Goal: Transaction & Acquisition: Purchase product/service

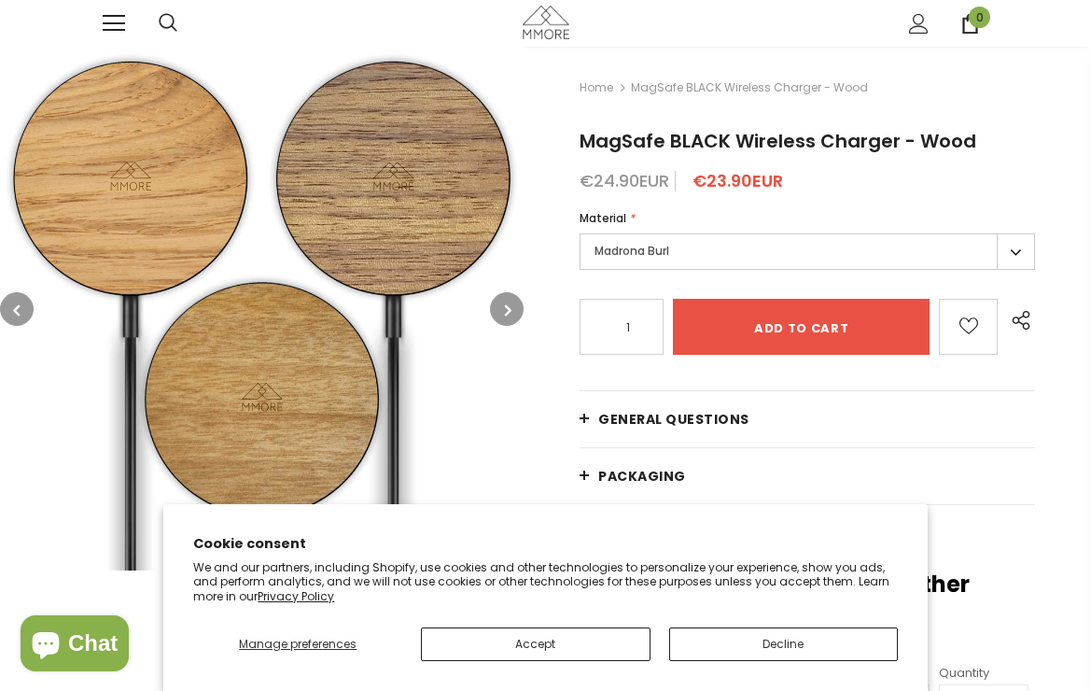
type input "0"
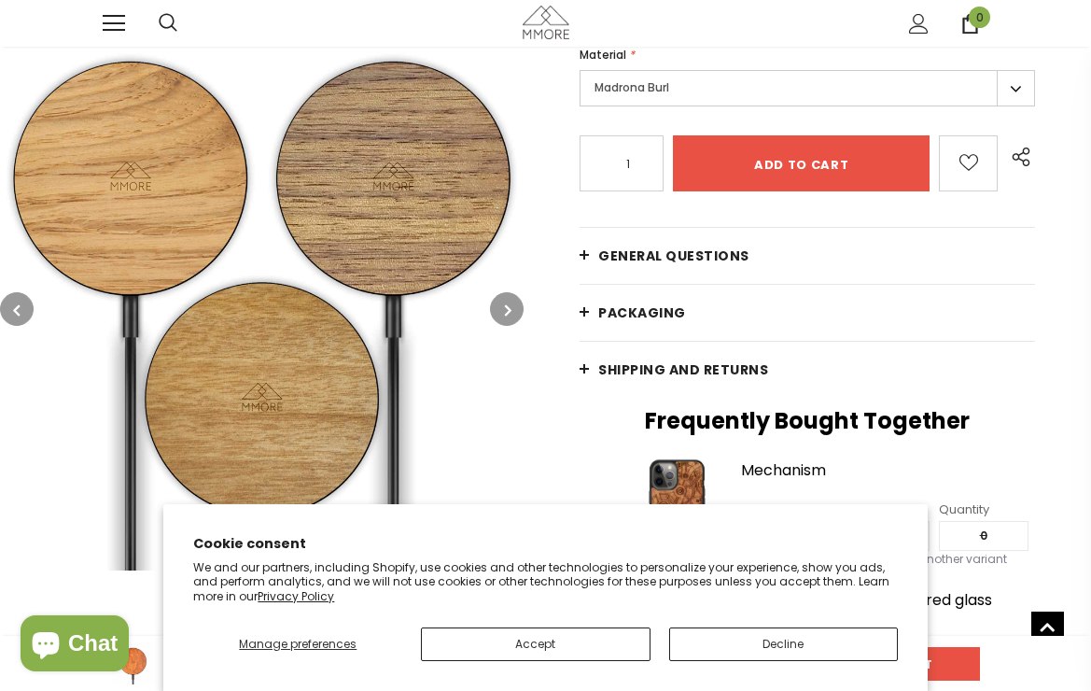
scroll to position [391, 0]
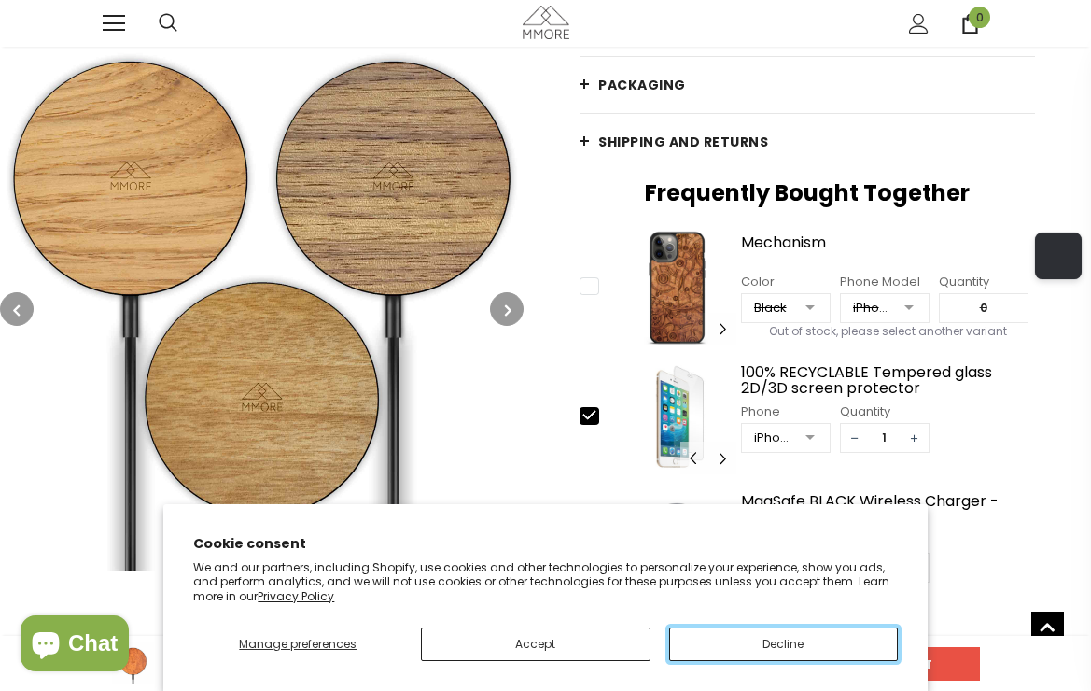
click at [738, 643] on button "Decline" at bounding box center [783, 644] width 229 height 34
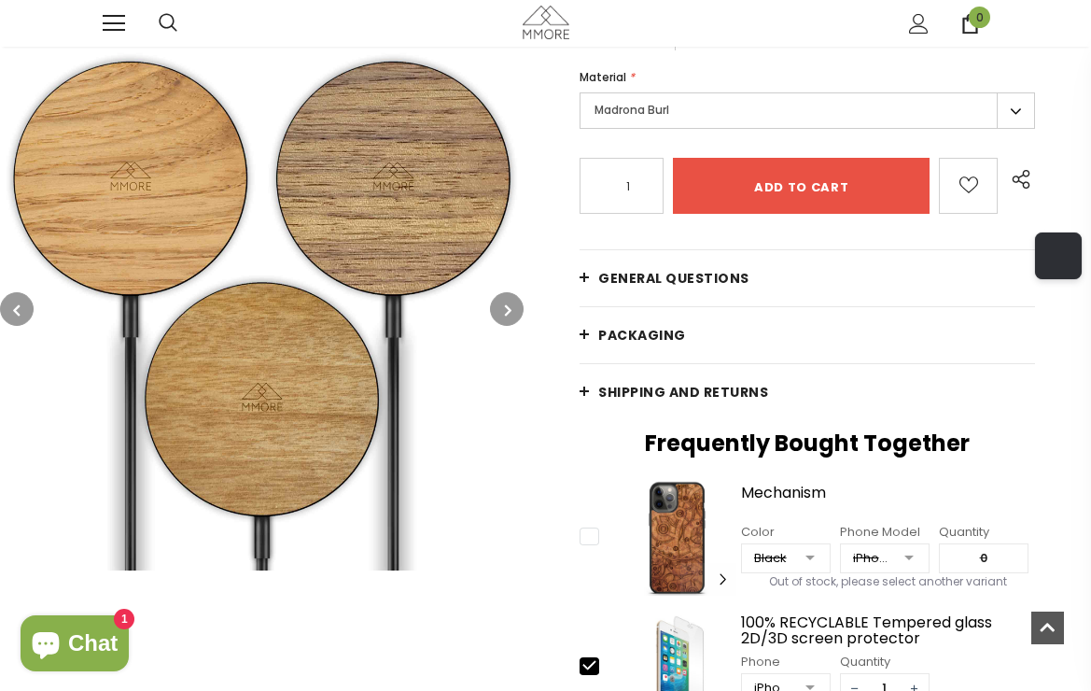
scroll to position [143, 0]
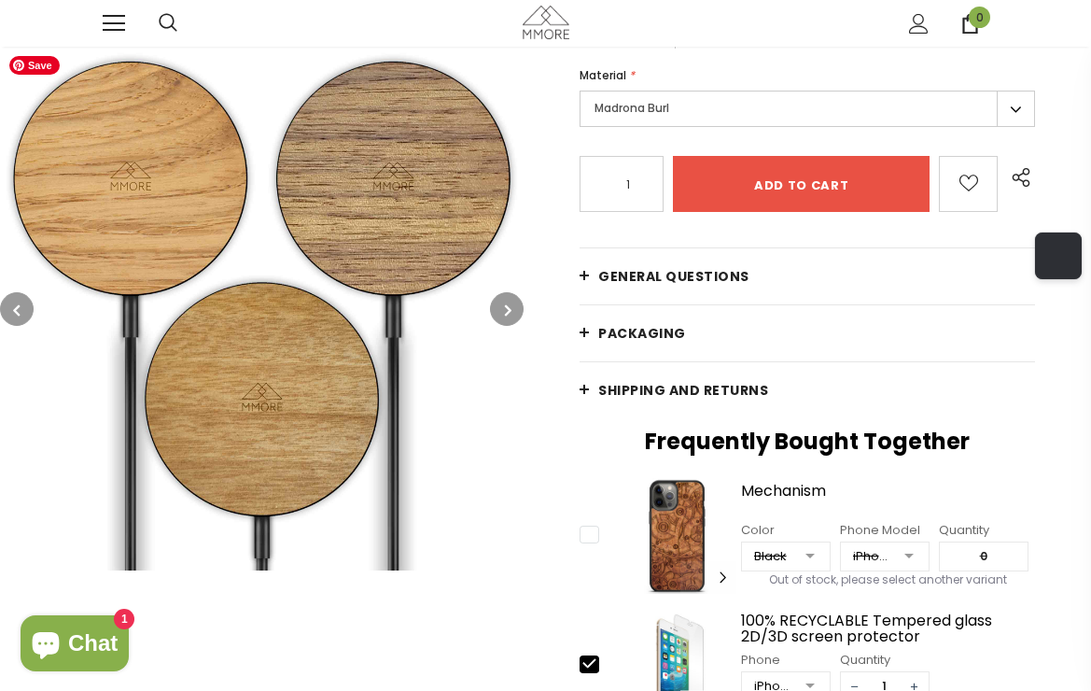
click at [509, 305] on icon "button" at bounding box center [508, 309] width 7 height 19
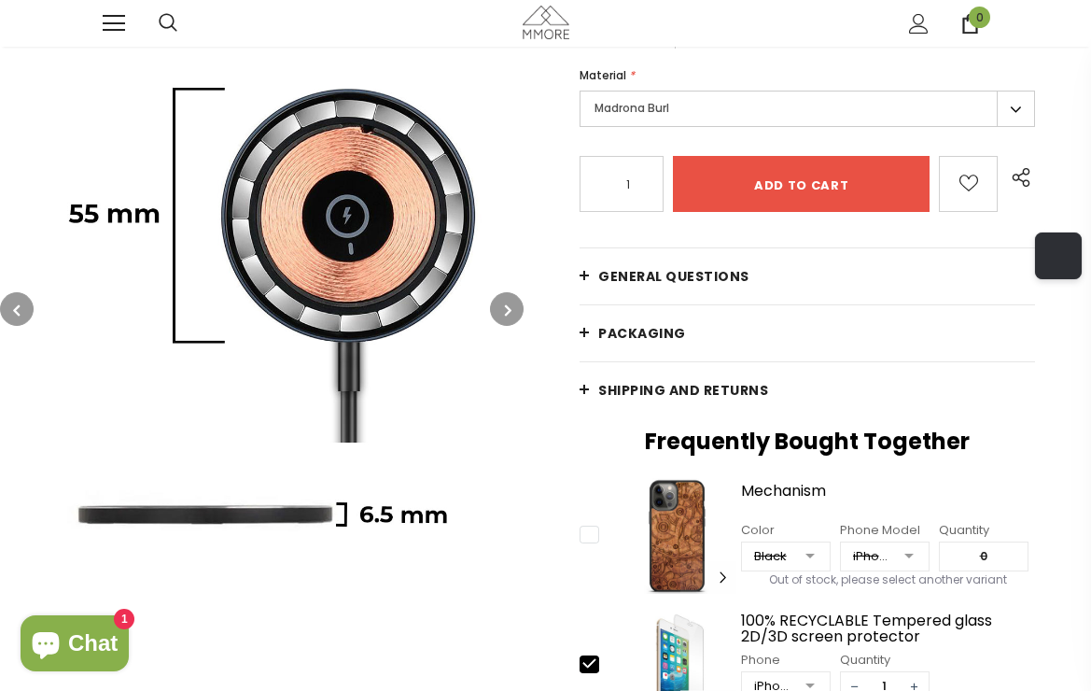
click at [509, 305] on icon "button" at bounding box center [508, 309] width 7 height 19
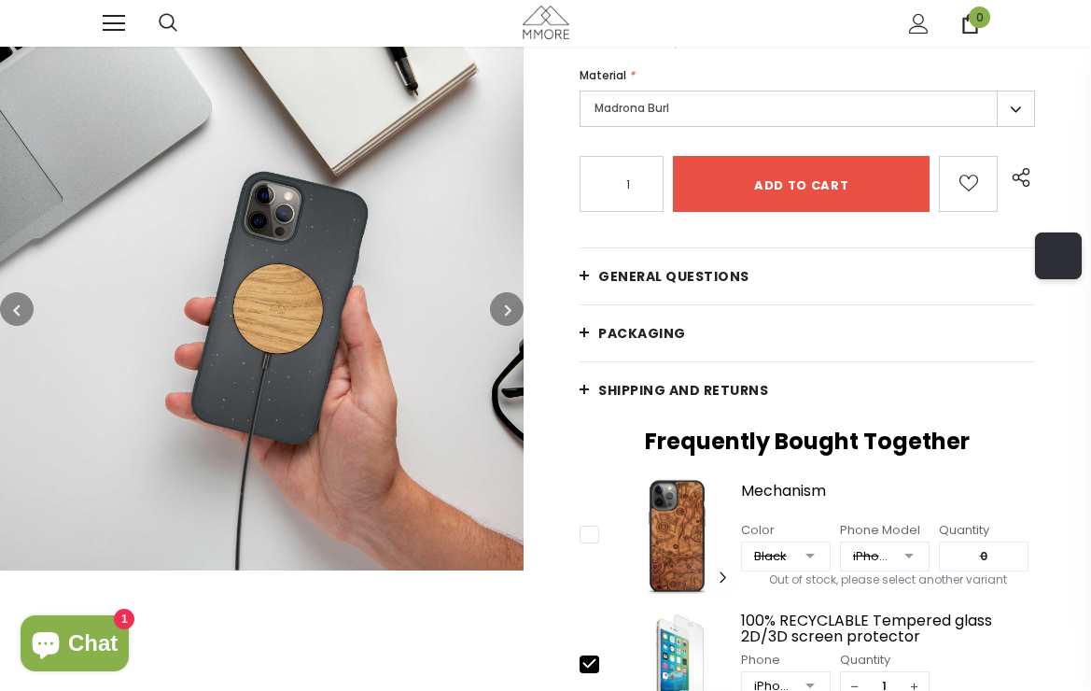
click at [510, 305] on icon "button" at bounding box center [508, 309] width 7 height 19
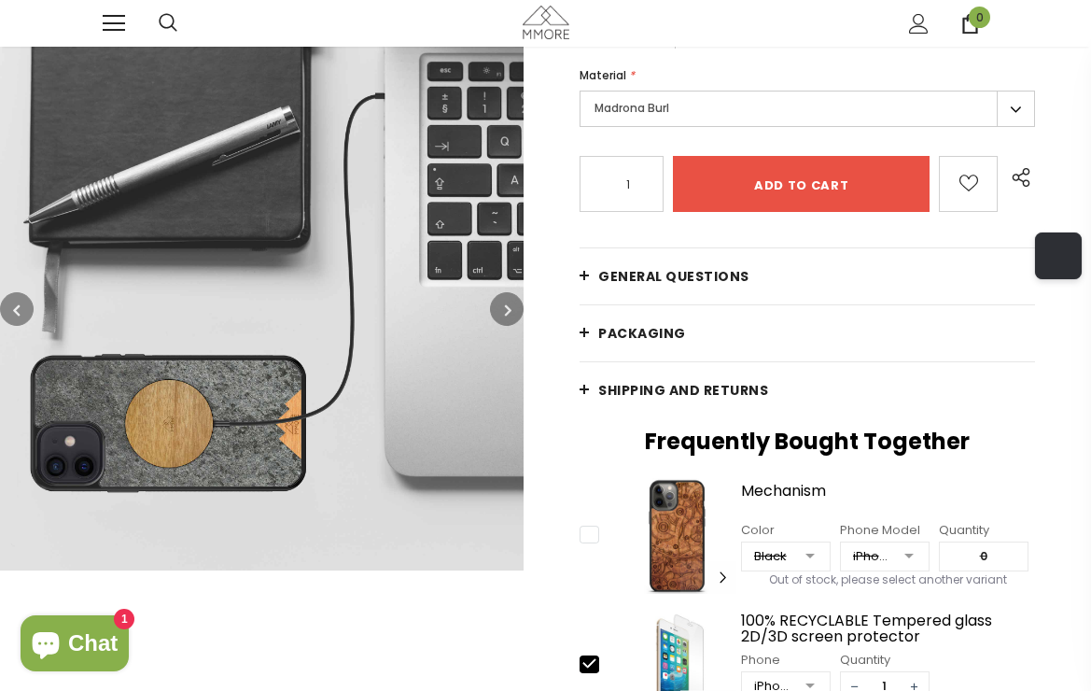
click at [510, 305] on icon "button" at bounding box center [508, 309] width 7 height 19
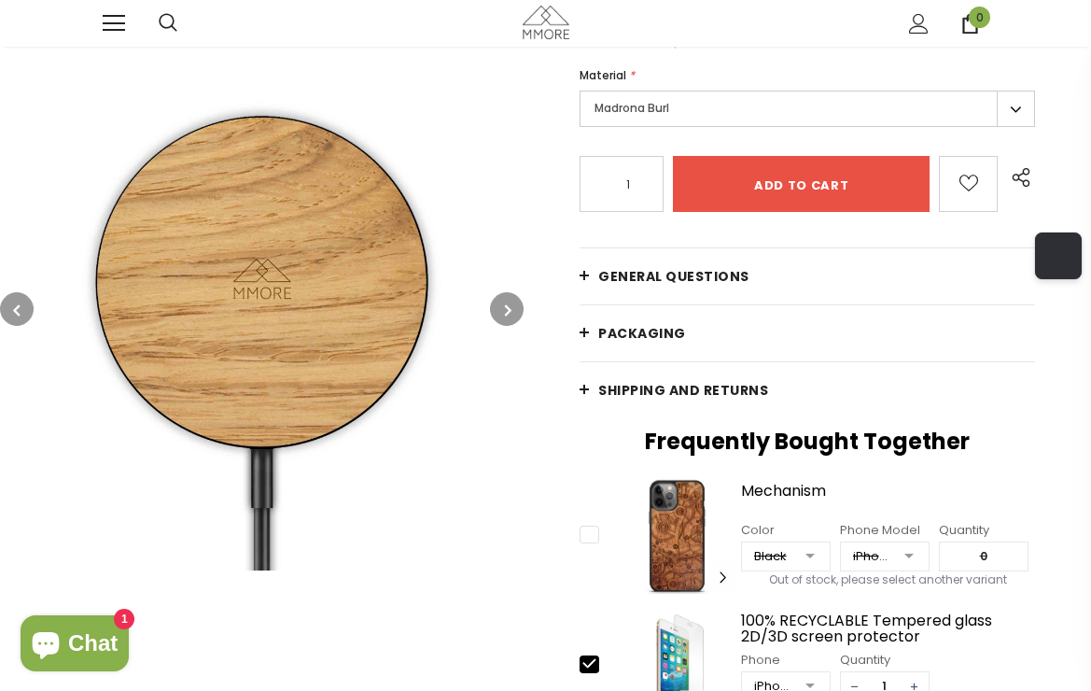
click at [510, 305] on icon "button" at bounding box center [508, 309] width 7 height 19
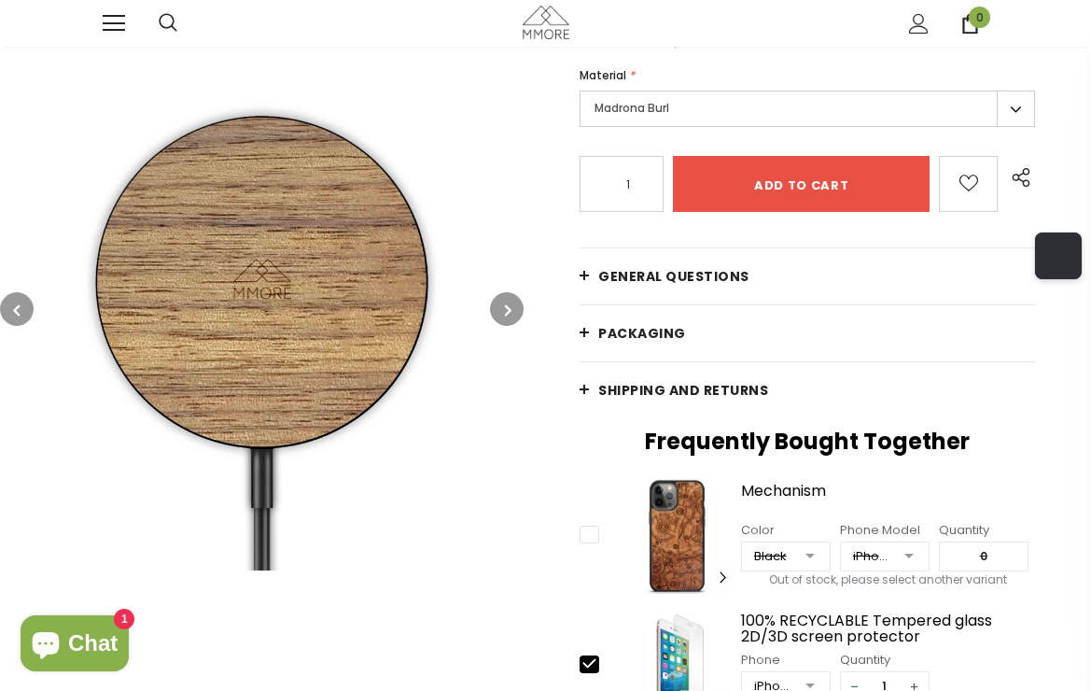
click at [510, 305] on icon "button" at bounding box center [508, 309] width 7 height 19
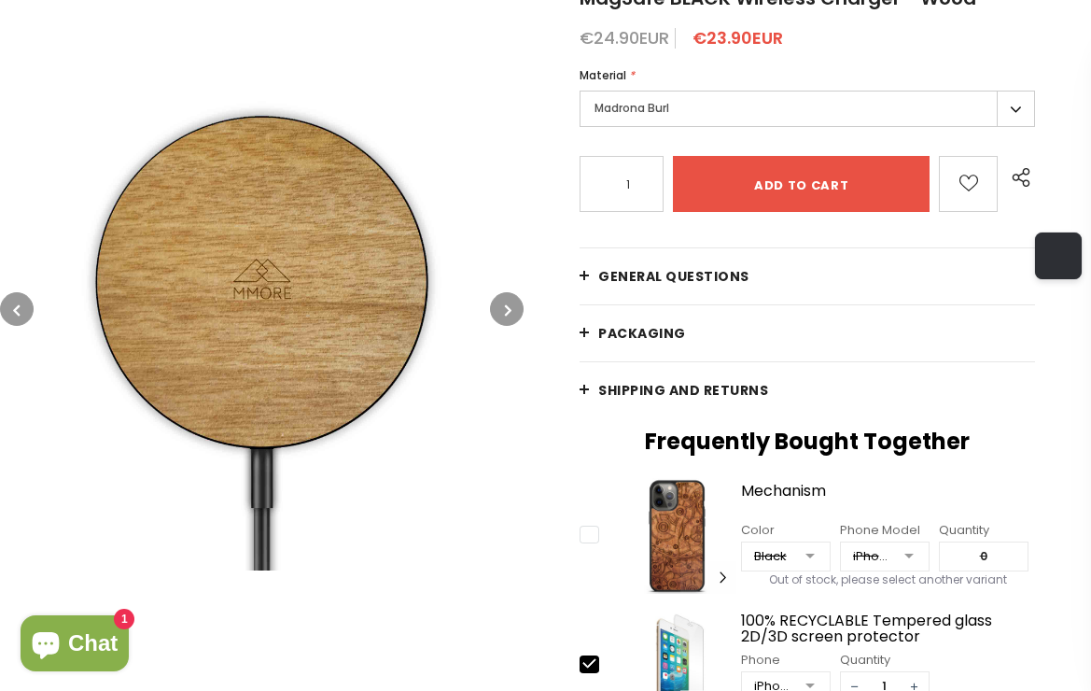
scroll to position [0, 0]
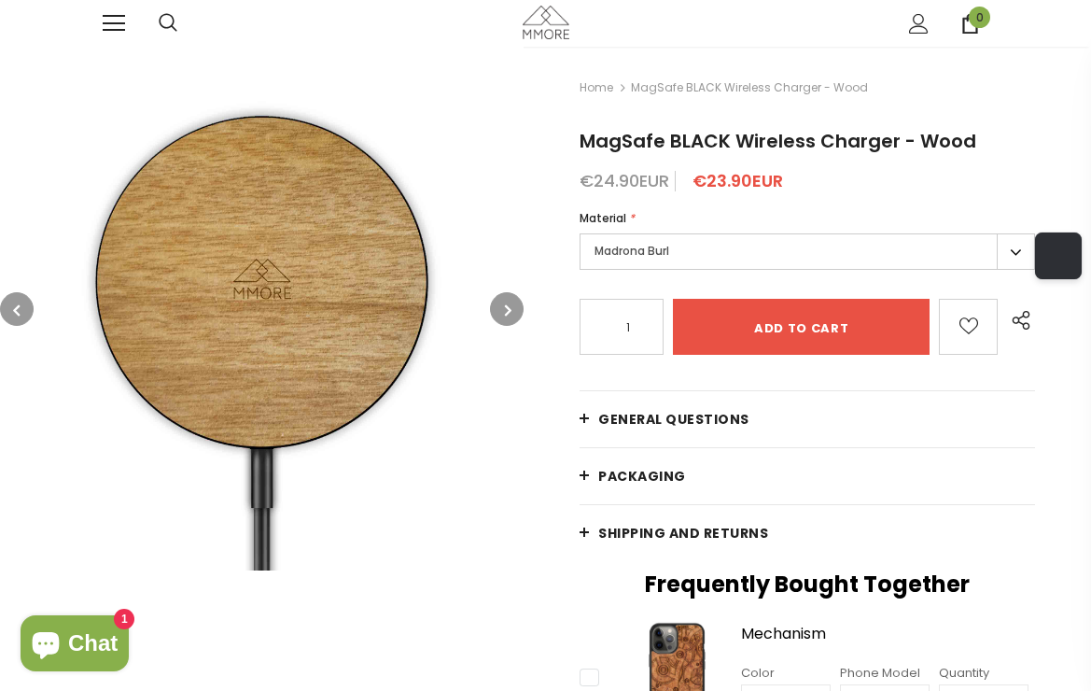
click at [510, 305] on icon "button" at bounding box center [508, 309] width 7 height 19
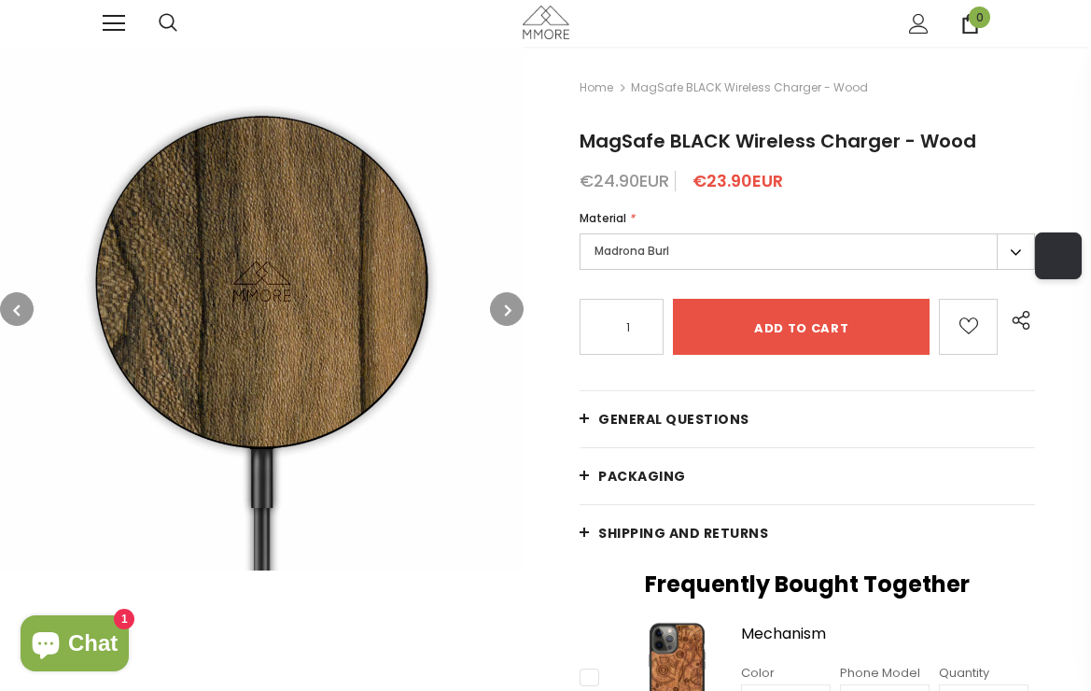
click at [510, 305] on icon "button" at bounding box center [508, 309] width 7 height 19
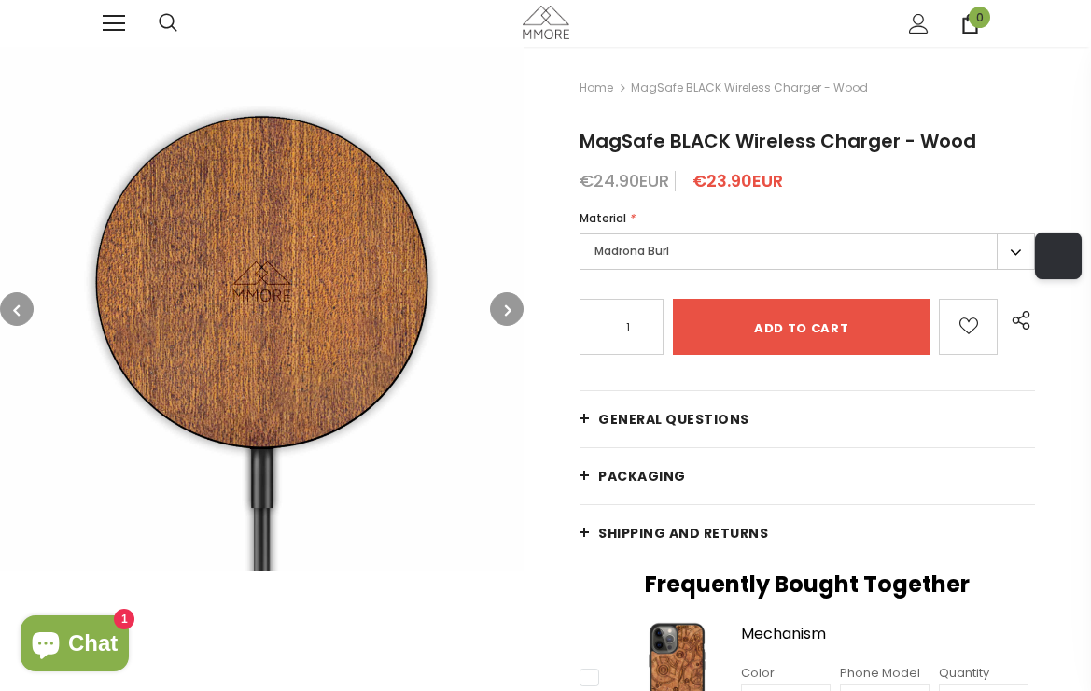
click at [510, 305] on icon "button" at bounding box center [508, 309] width 7 height 19
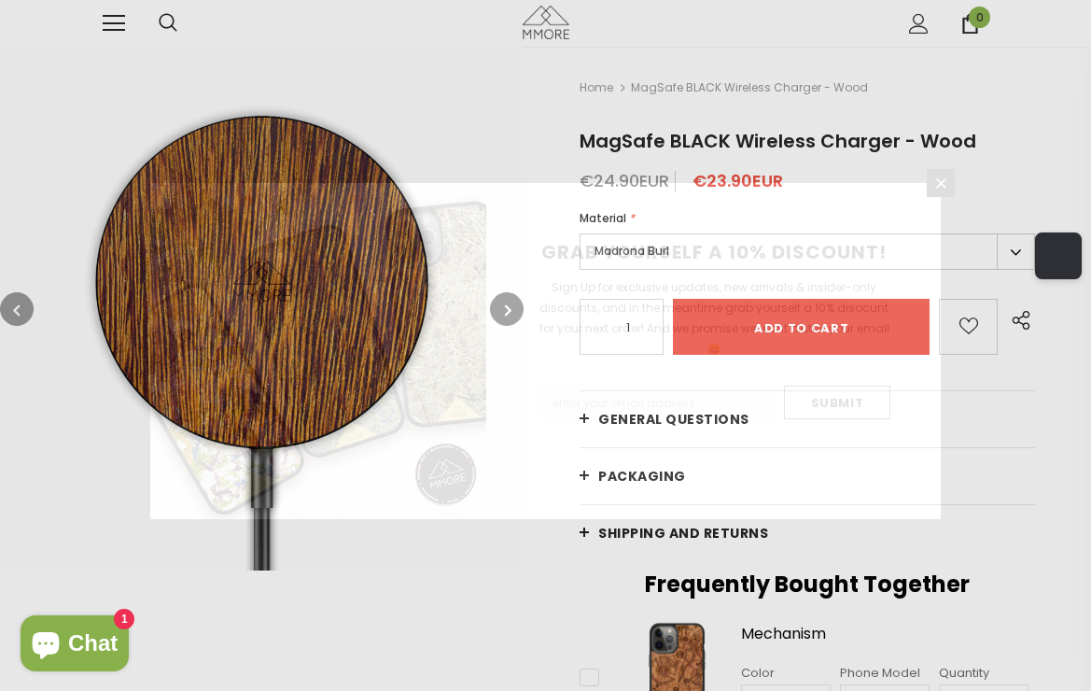
click at [510, 305] on div "GRAB YOURSELF A 10% DISCOUNT! Sign Up for exclusive updates, new arrivals & ins…" at bounding box center [713, 351] width 454 height 336
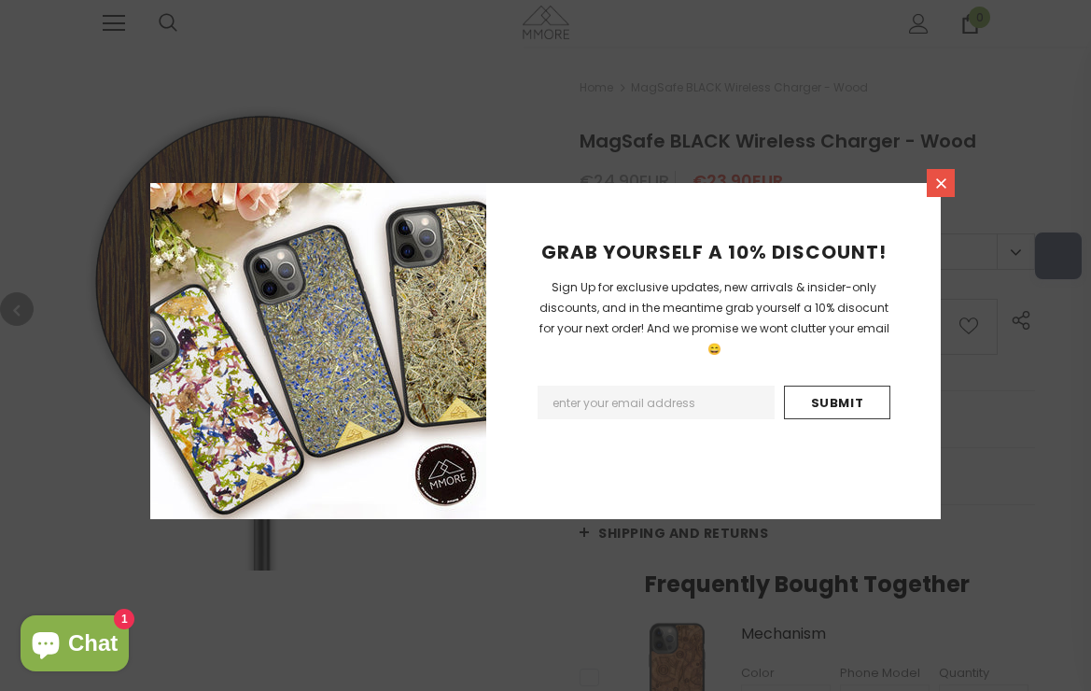
click at [940, 182] on icon at bounding box center [941, 183] width 10 height 10
